Goal: Find specific page/section: Find specific page/section

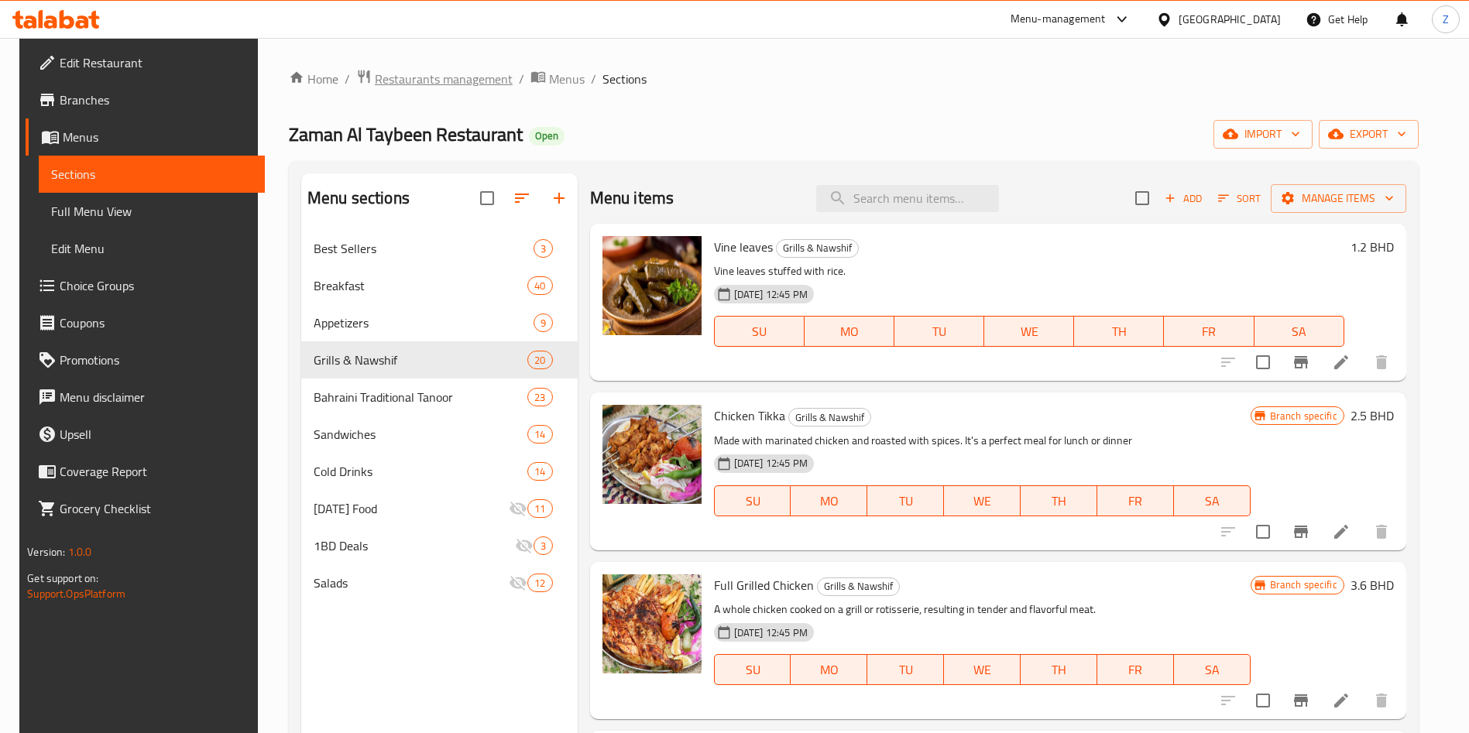
click at [448, 77] on span "Restaurants management" at bounding box center [444, 79] width 138 height 19
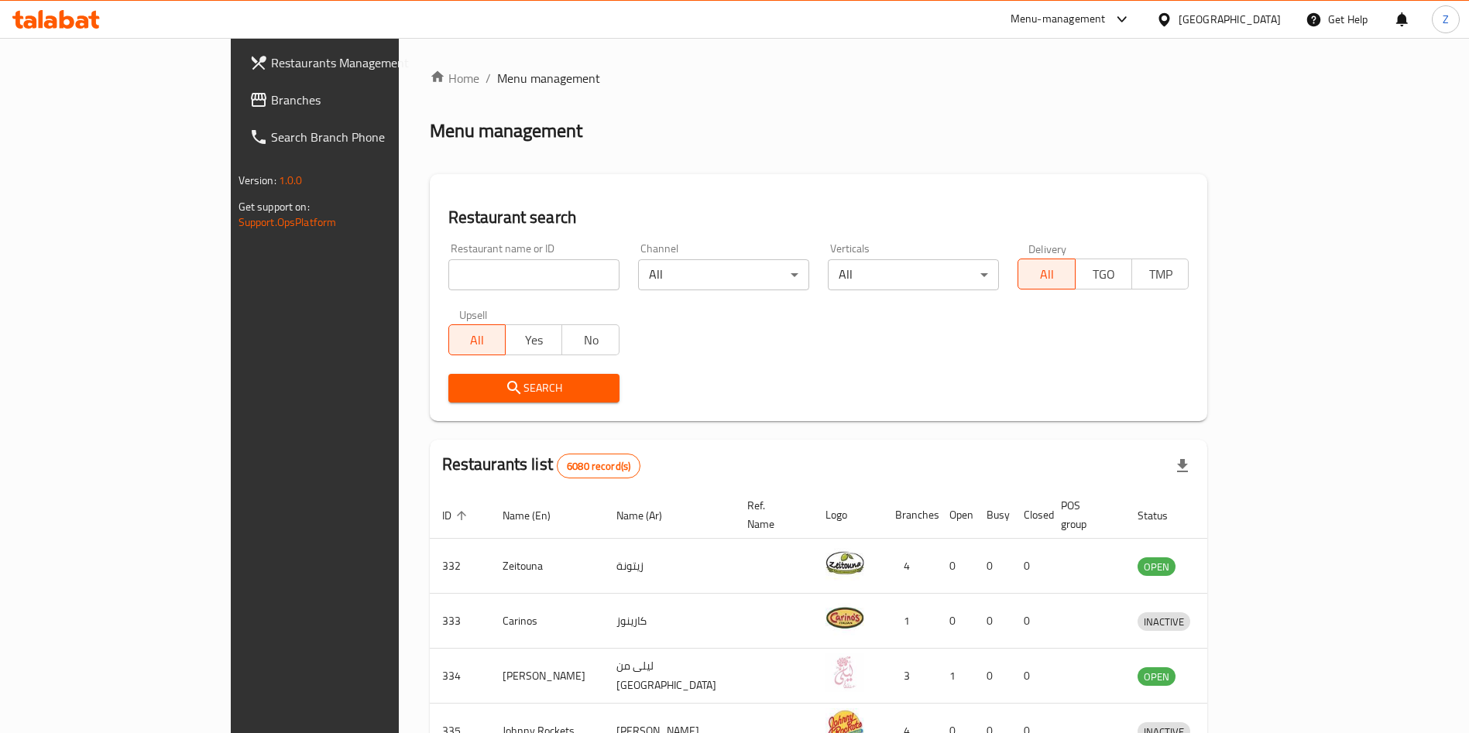
click at [1078, 130] on div "Menu management" at bounding box center [819, 130] width 778 height 25
click at [451, 266] on input "search" at bounding box center [533, 274] width 171 height 31
type input "picassocook"
click button "Search" at bounding box center [533, 388] width 171 height 29
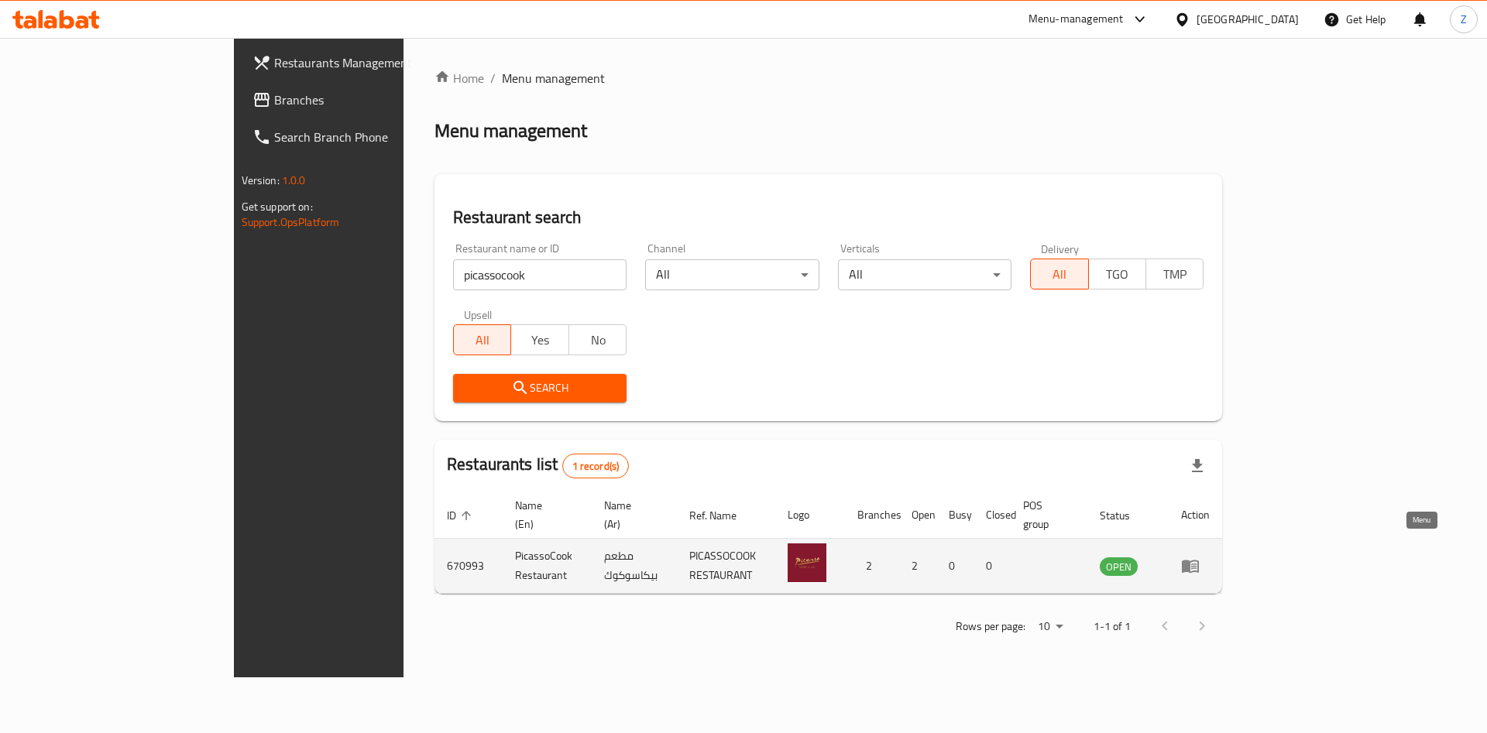
click at [1196, 564] on icon "enhanced table" at bounding box center [1193, 567] width 5 height 6
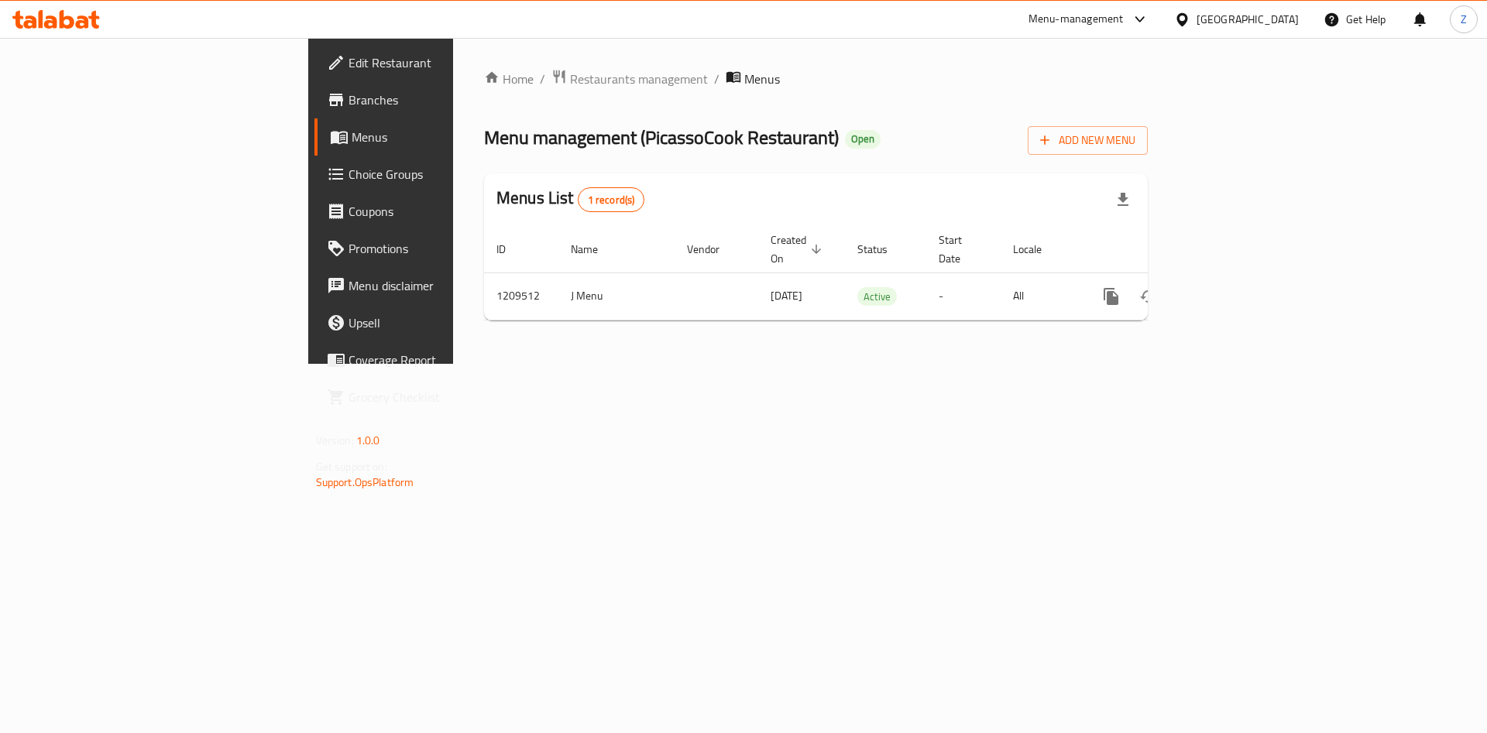
click at [314, 115] on link "Branches" at bounding box center [435, 99] width 242 height 37
